Goal: Transaction & Acquisition: Purchase product/service

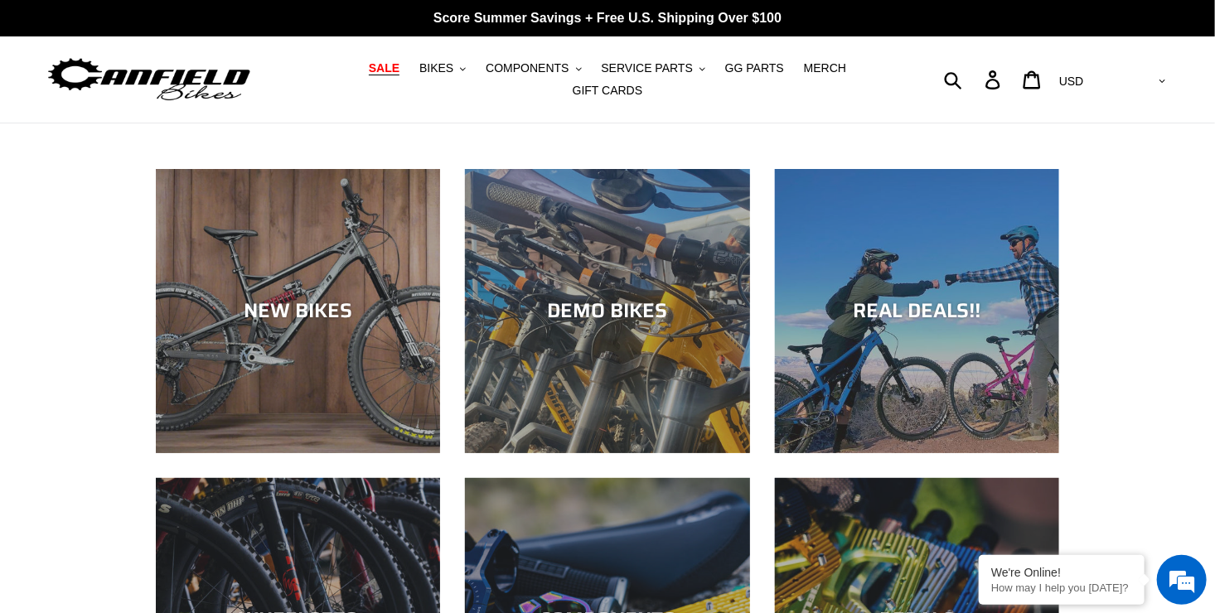
click at [377, 80] on link "SALE" at bounding box center [383, 68] width 47 height 22
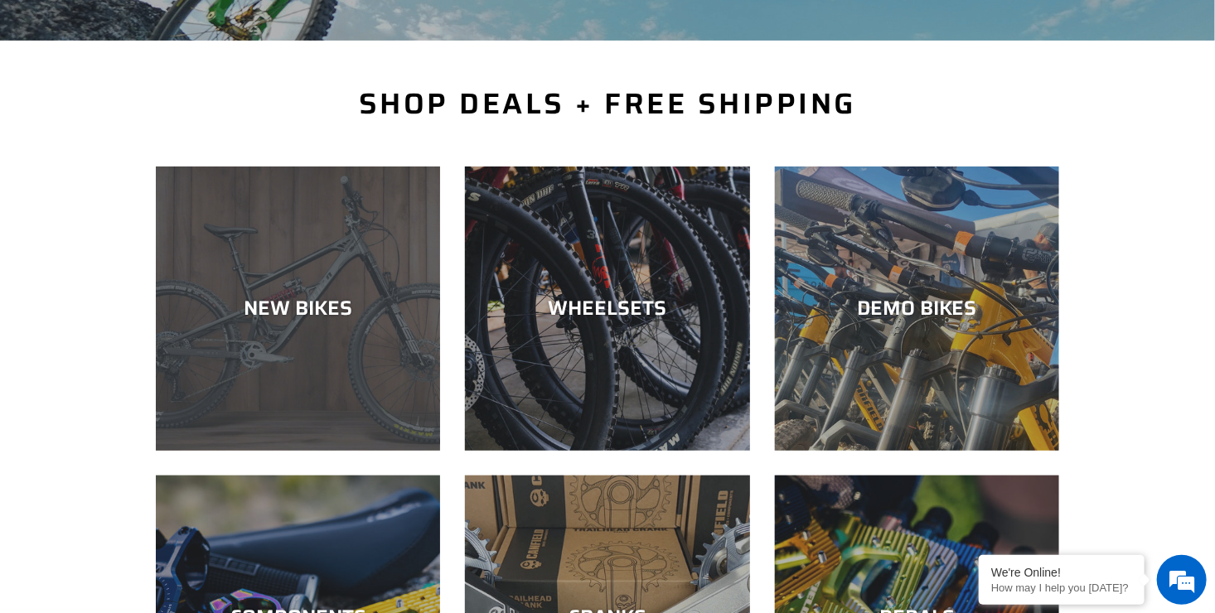
click at [318, 451] on div "NEW BIKES" at bounding box center [298, 451] width 284 height 0
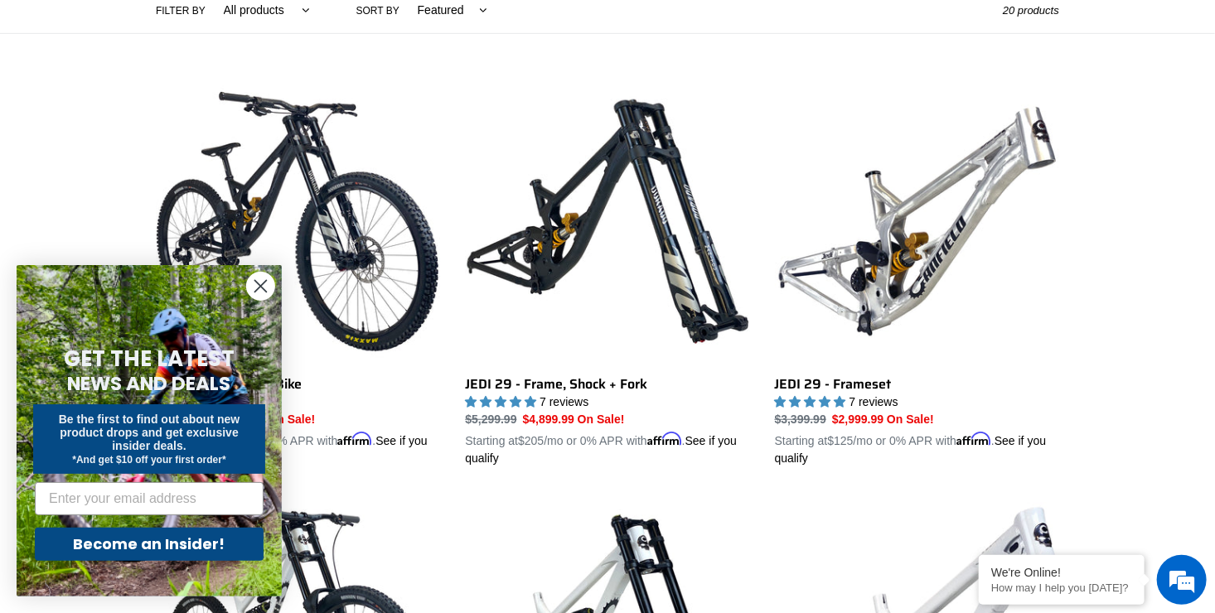
click at [263, 289] on circle "Close dialog" at bounding box center [260, 286] width 27 height 27
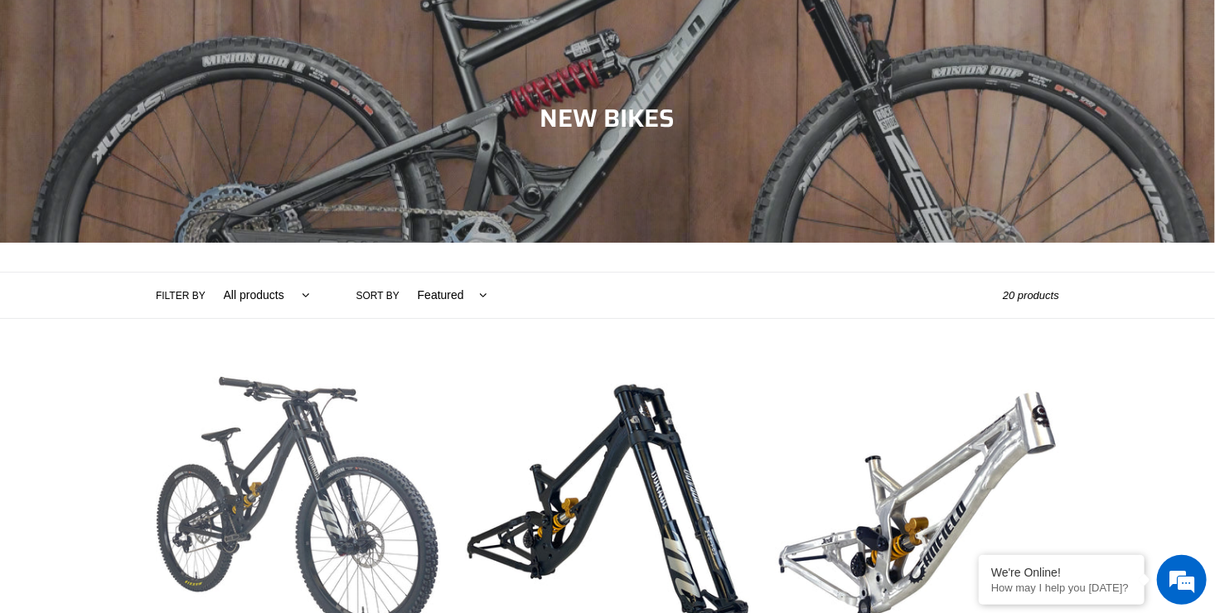
scroll to position [249, 0]
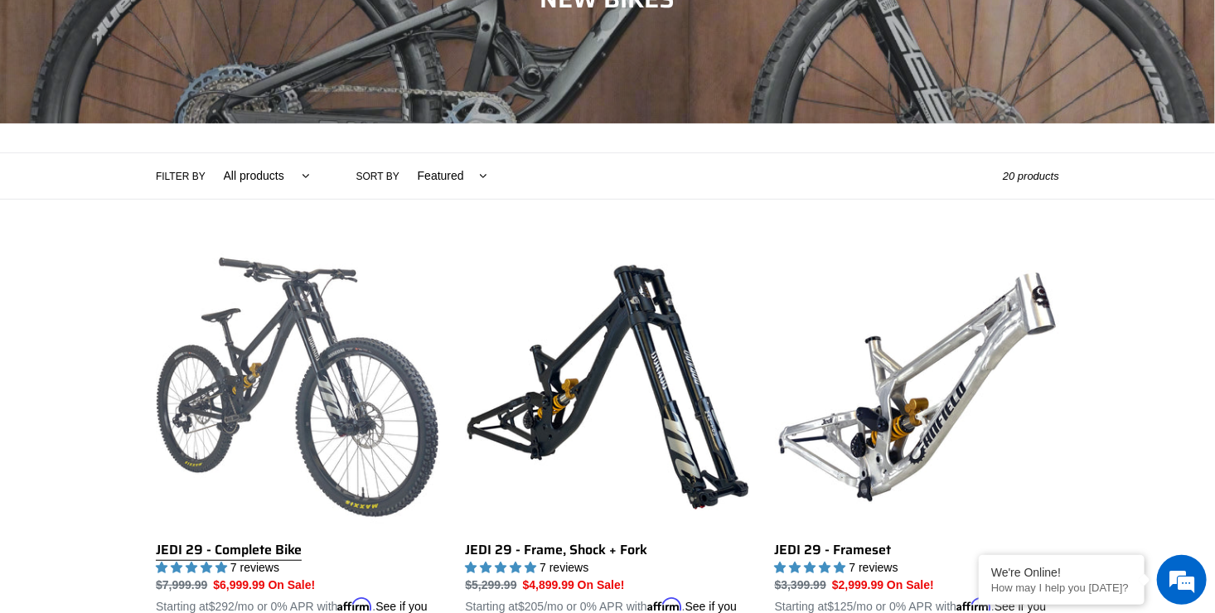
click at [295, 324] on link "JEDI 29 - Complete Bike" at bounding box center [298, 439] width 284 height 388
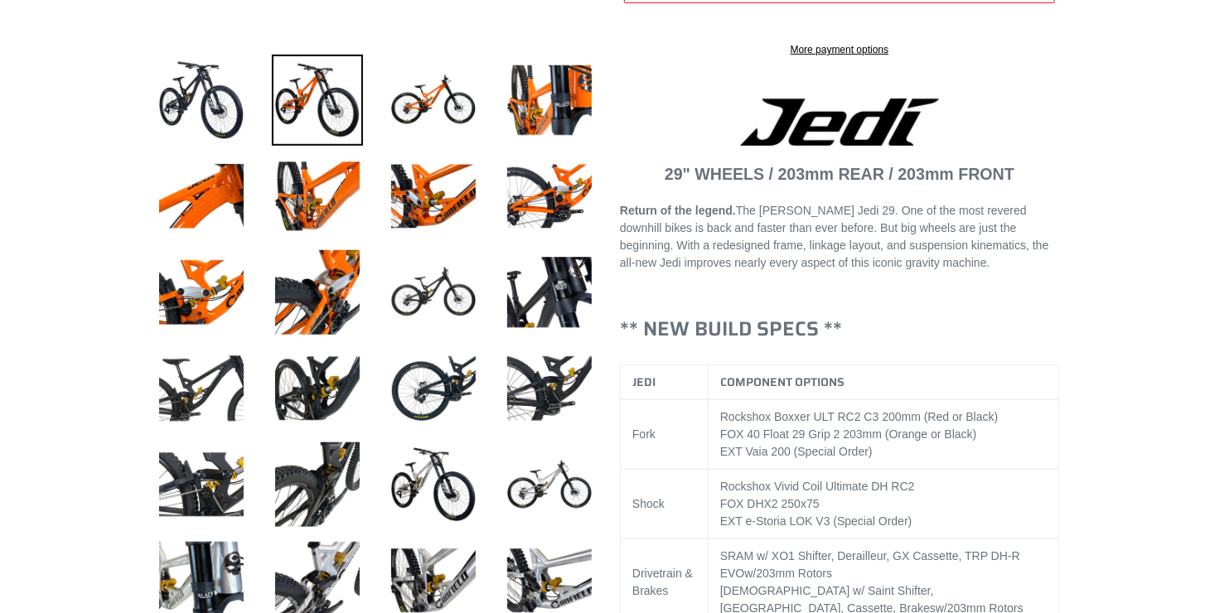
scroll to position [580, 0]
select select "highest-rating"
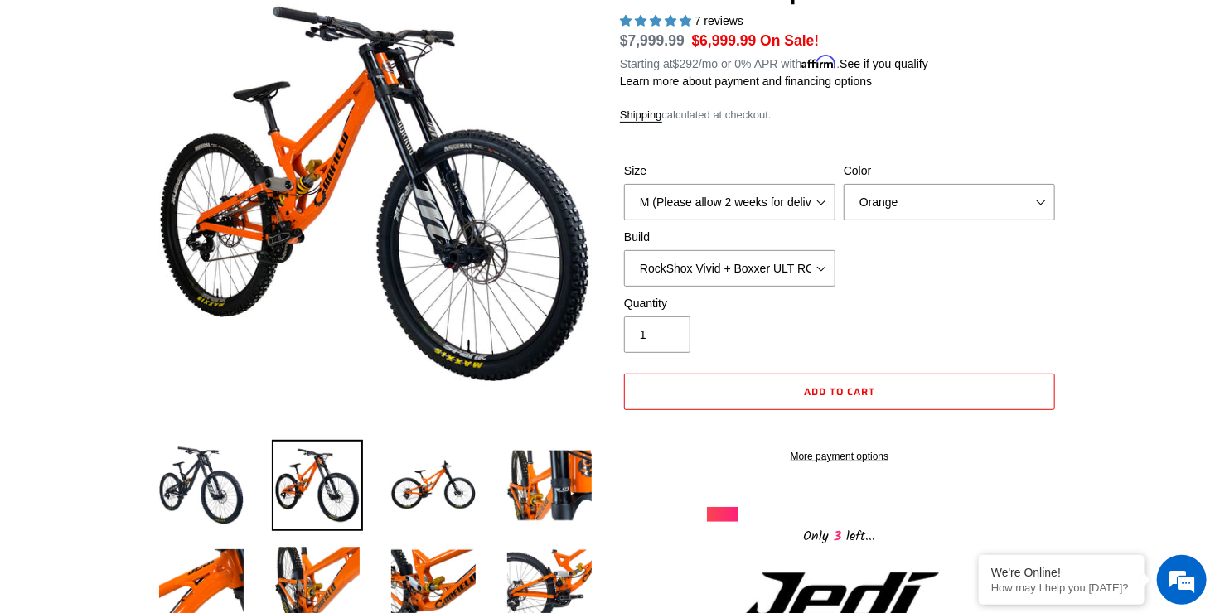
scroll to position [166, 0]
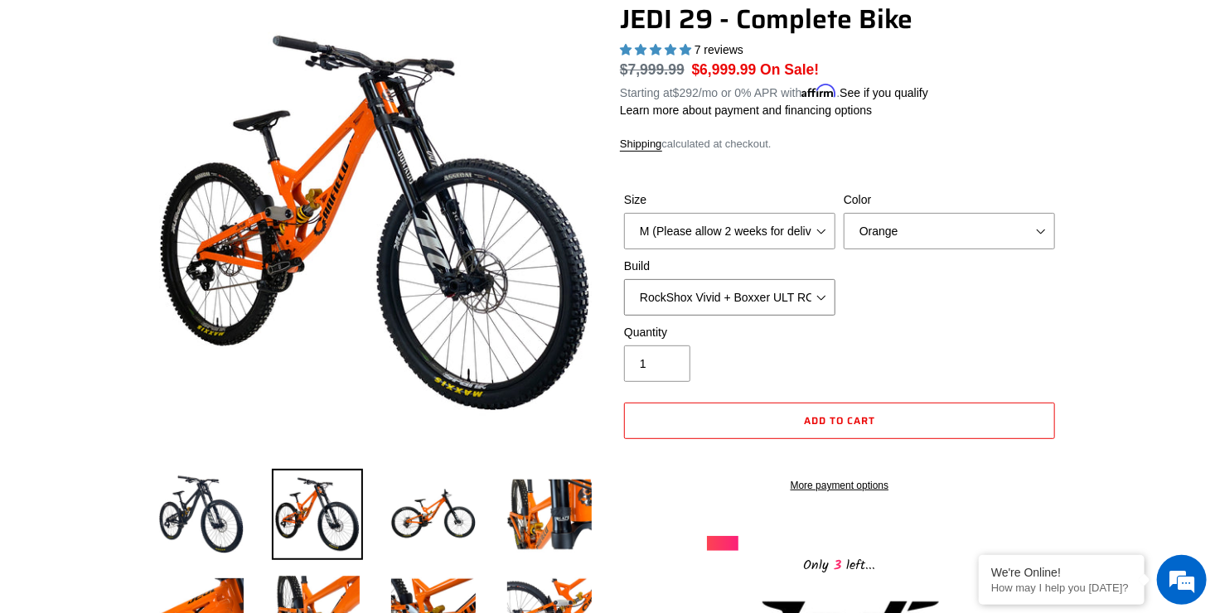
click at [766, 287] on select "RockShox Vivid + Boxxer ULT RC2 C3 200 + SRAM XO RockShox Vivid + Boxxer ULT RC…" at bounding box center [729, 297] width 211 height 36
click at [624, 279] on select "RockShox Vivid + Boxxer ULT RC2 C3 200 + SRAM XO RockShox Vivid + Boxxer ULT RC…" at bounding box center [729, 297] width 211 height 36
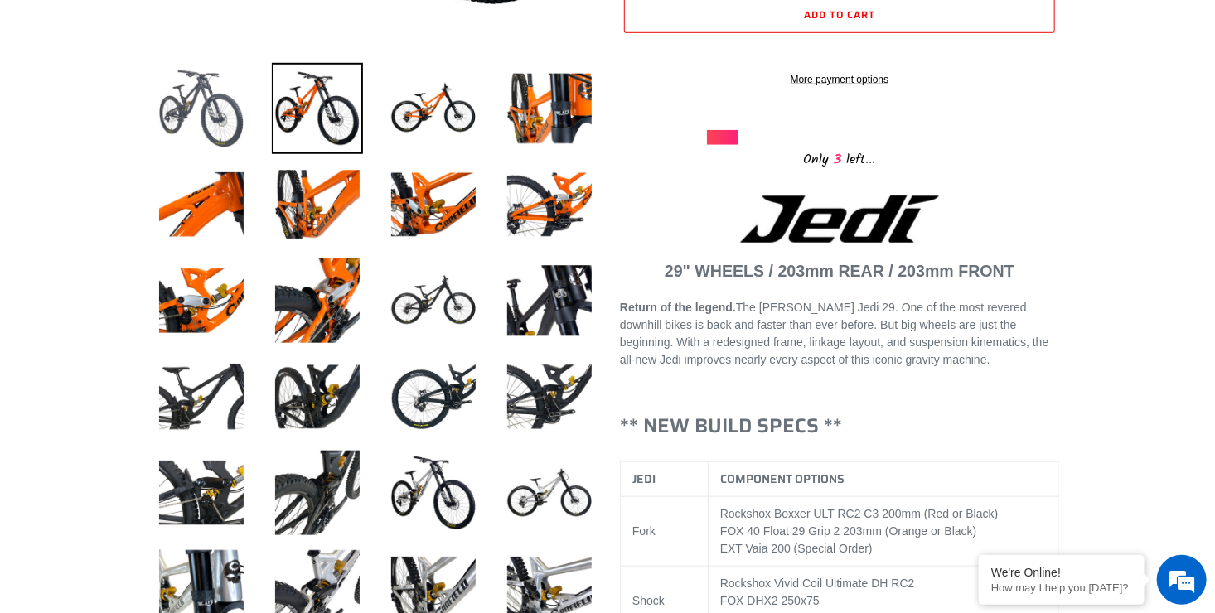
scroll to position [580, 0]
